Goal: Task Accomplishment & Management: Manage account settings

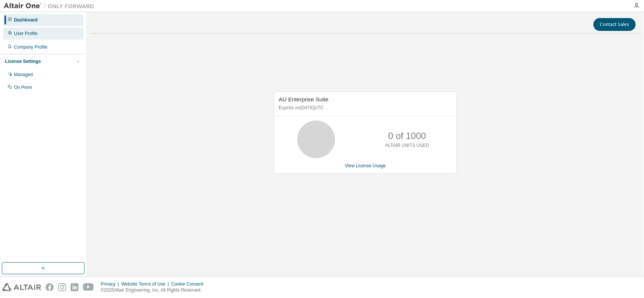
click at [21, 31] on div "User Profile" at bounding box center [26, 34] width 24 height 6
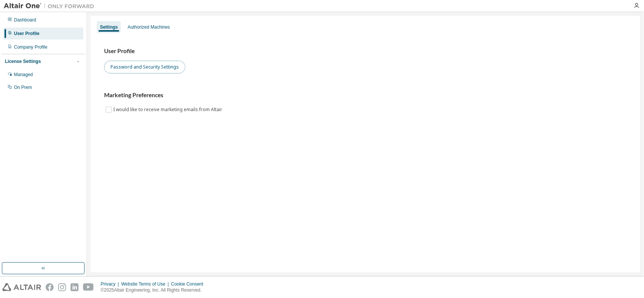
click at [169, 71] on button "Password and Security Settings" at bounding box center [144, 67] width 81 height 13
click at [19, 5] on img at bounding box center [51, 6] width 94 height 8
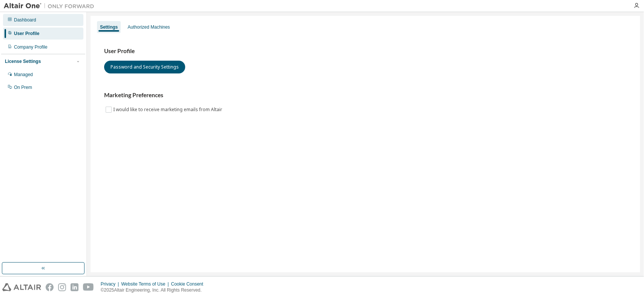
click at [32, 21] on div "Dashboard" at bounding box center [25, 20] width 22 height 6
